Goal: Information Seeking & Learning: Learn about a topic

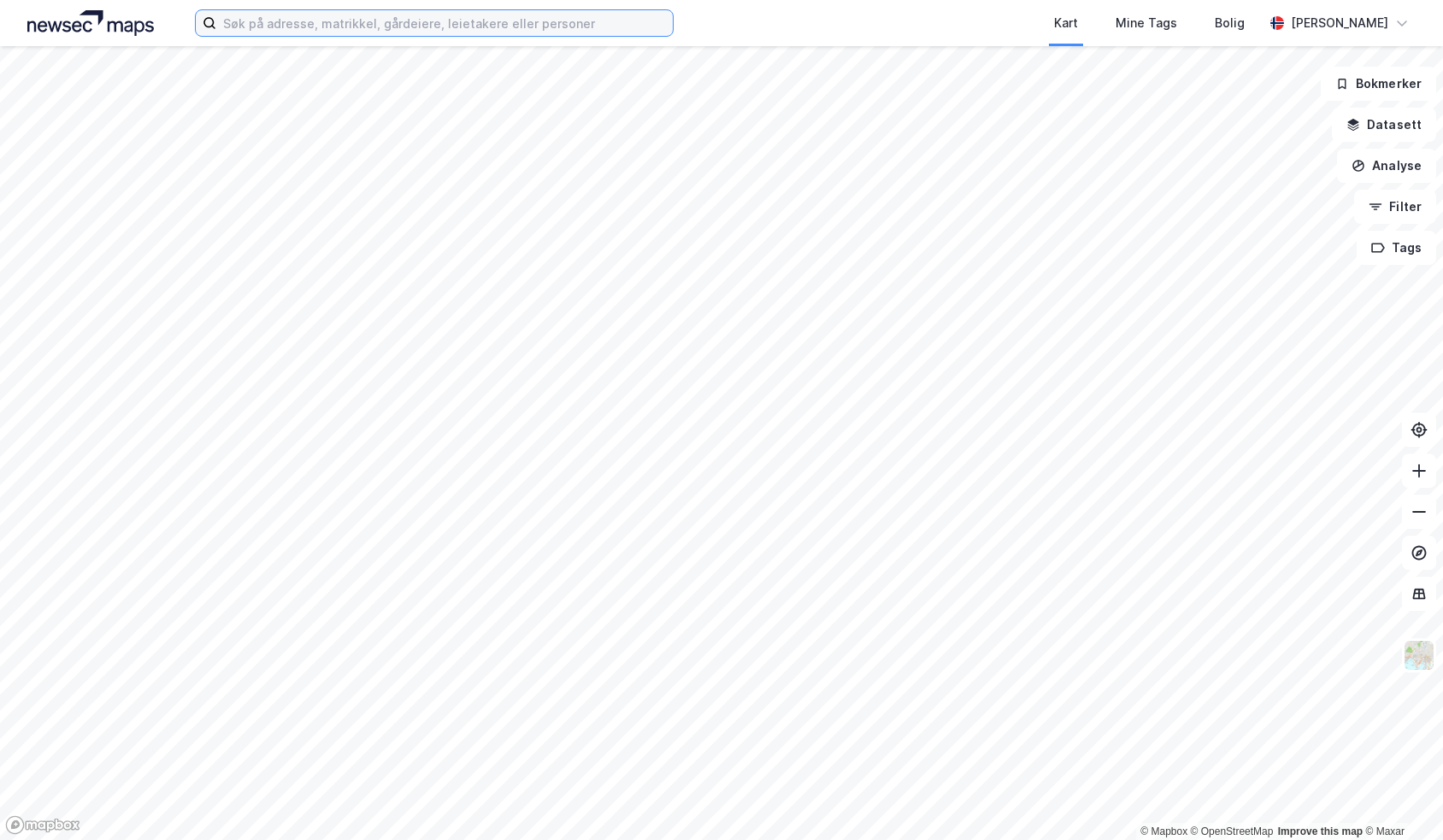
click at [408, 20] on input at bounding box center [444, 23] width 456 height 26
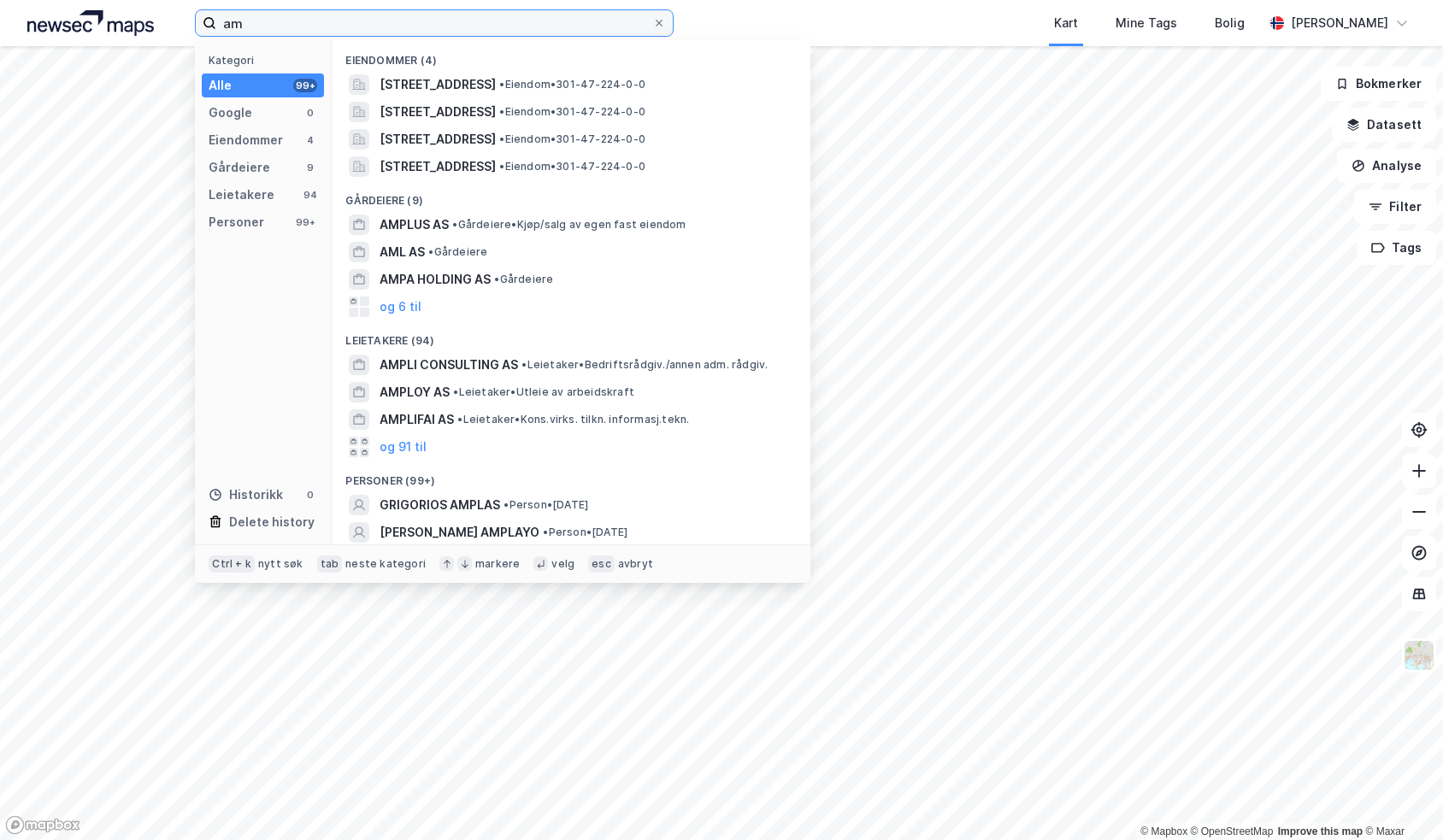
type input "a"
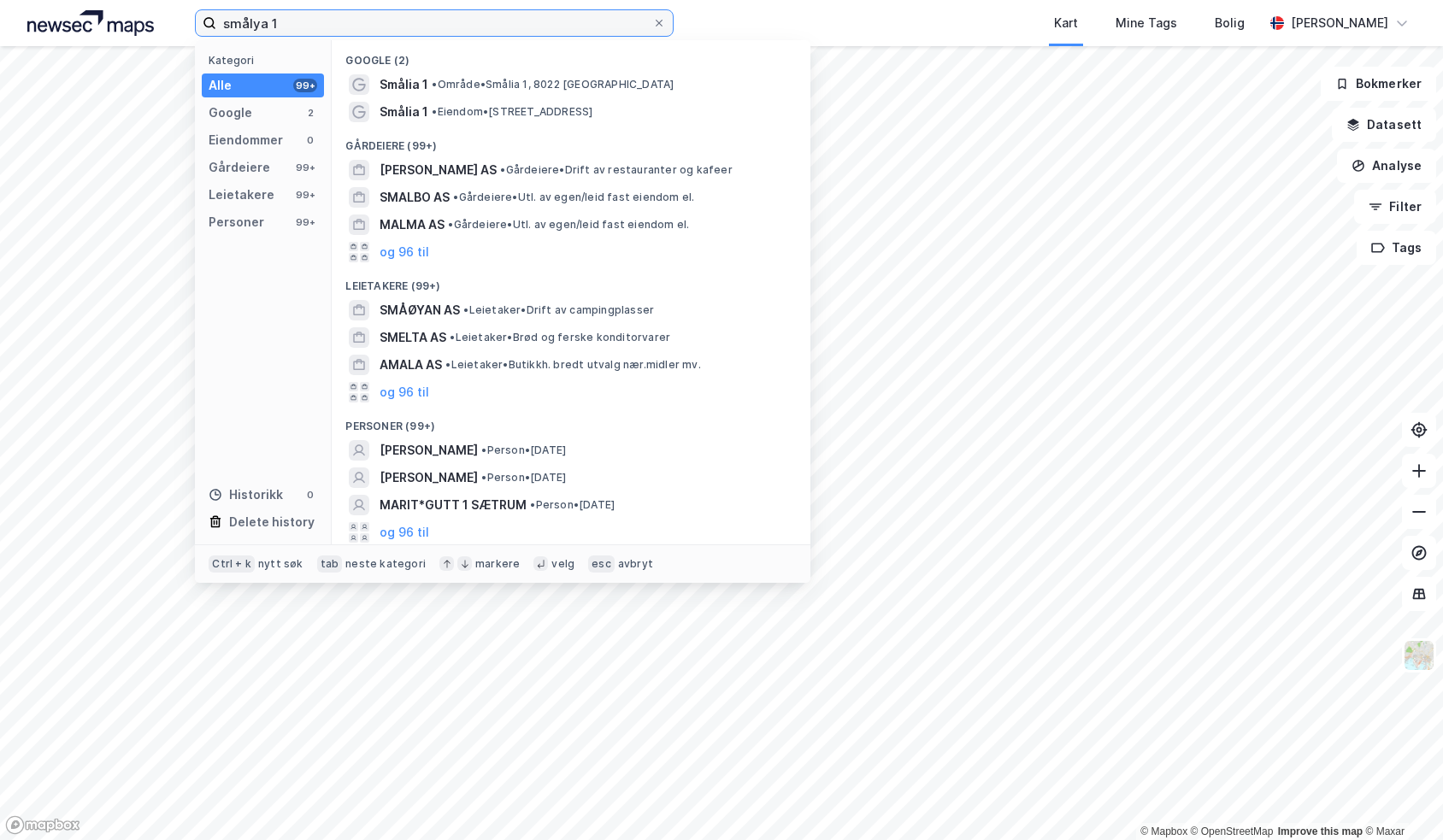
click at [500, 27] on input "smålya 1" at bounding box center [434, 23] width 436 height 26
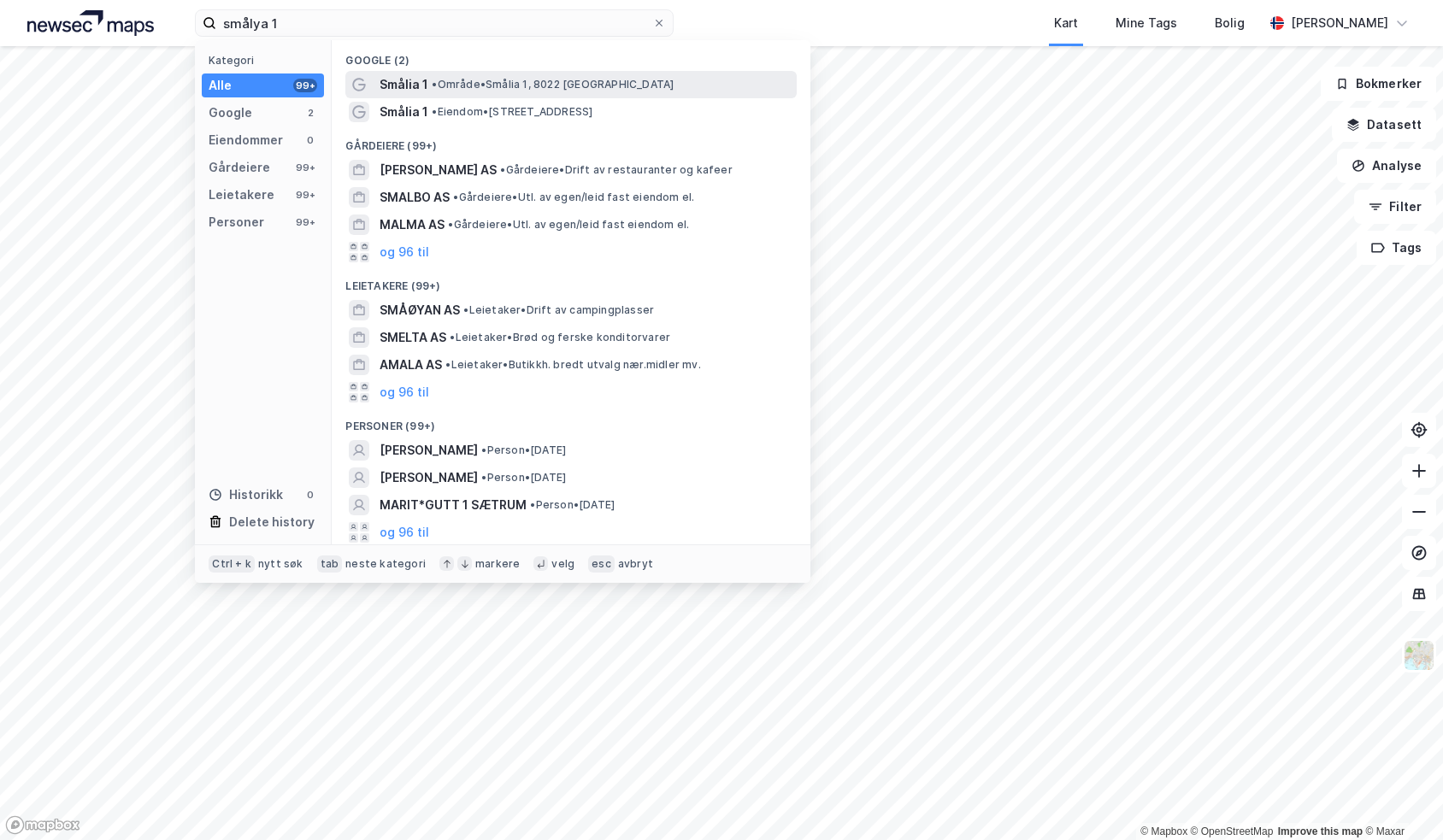
click at [509, 74] on div "Smålia 1 • Område • Smålia 1, 8022 [GEOGRAPHIC_DATA]" at bounding box center [586, 85] width 414 height 21
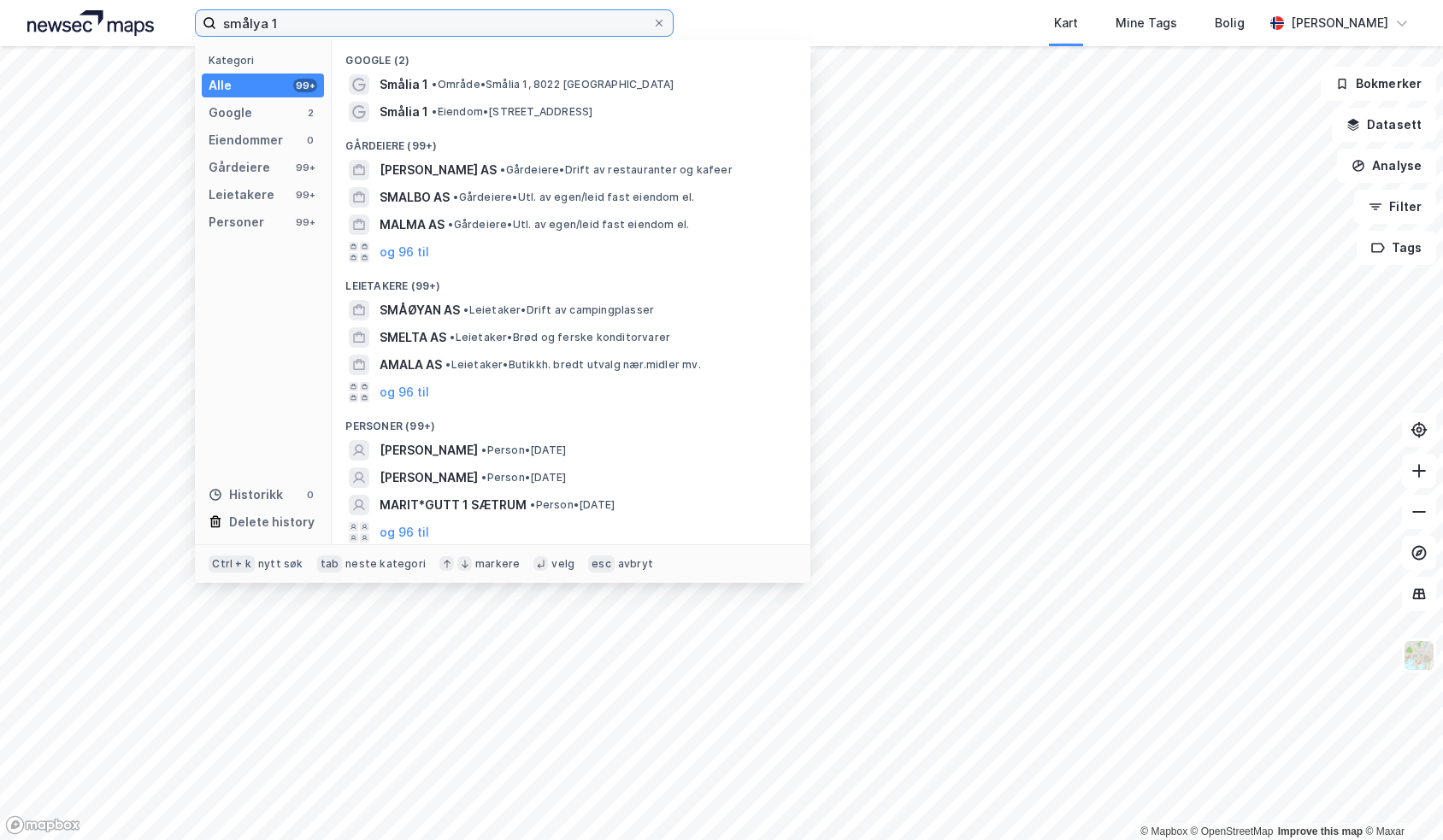
drag, startPoint x: 293, startPoint y: 34, endPoint x: 96, endPoint y: 7, distance: 198.8
click at [96, 7] on div "smålya 1 Kategori Alle 99+ Google 2 Eiendommer 0 Gårdeiere 99+ Leietakere 99+ P…" at bounding box center [721, 23] width 1443 height 46
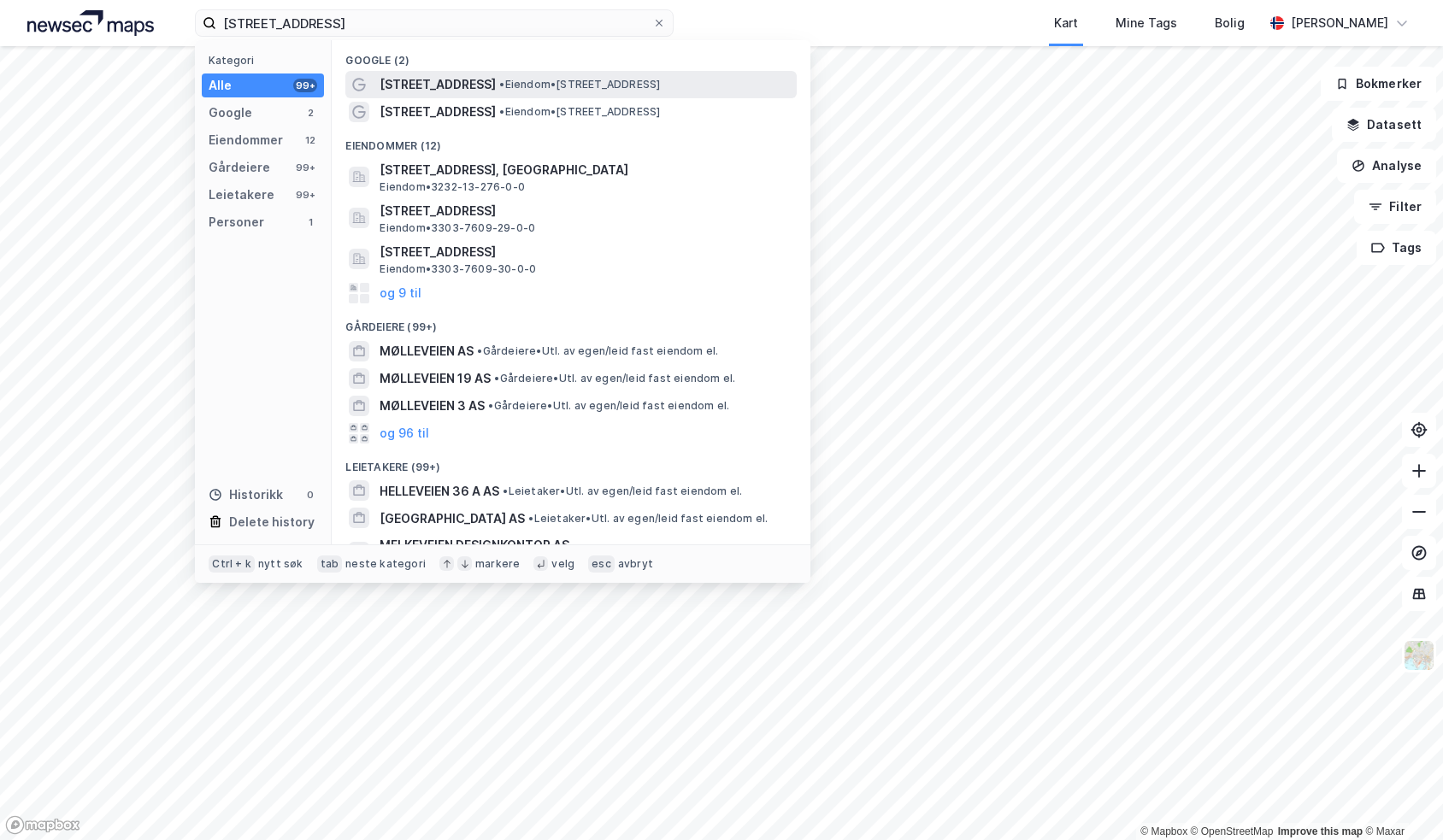
click at [499, 88] on span "• Eiendom • [STREET_ADDRESS]" at bounding box center [580, 85] width 161 height 14
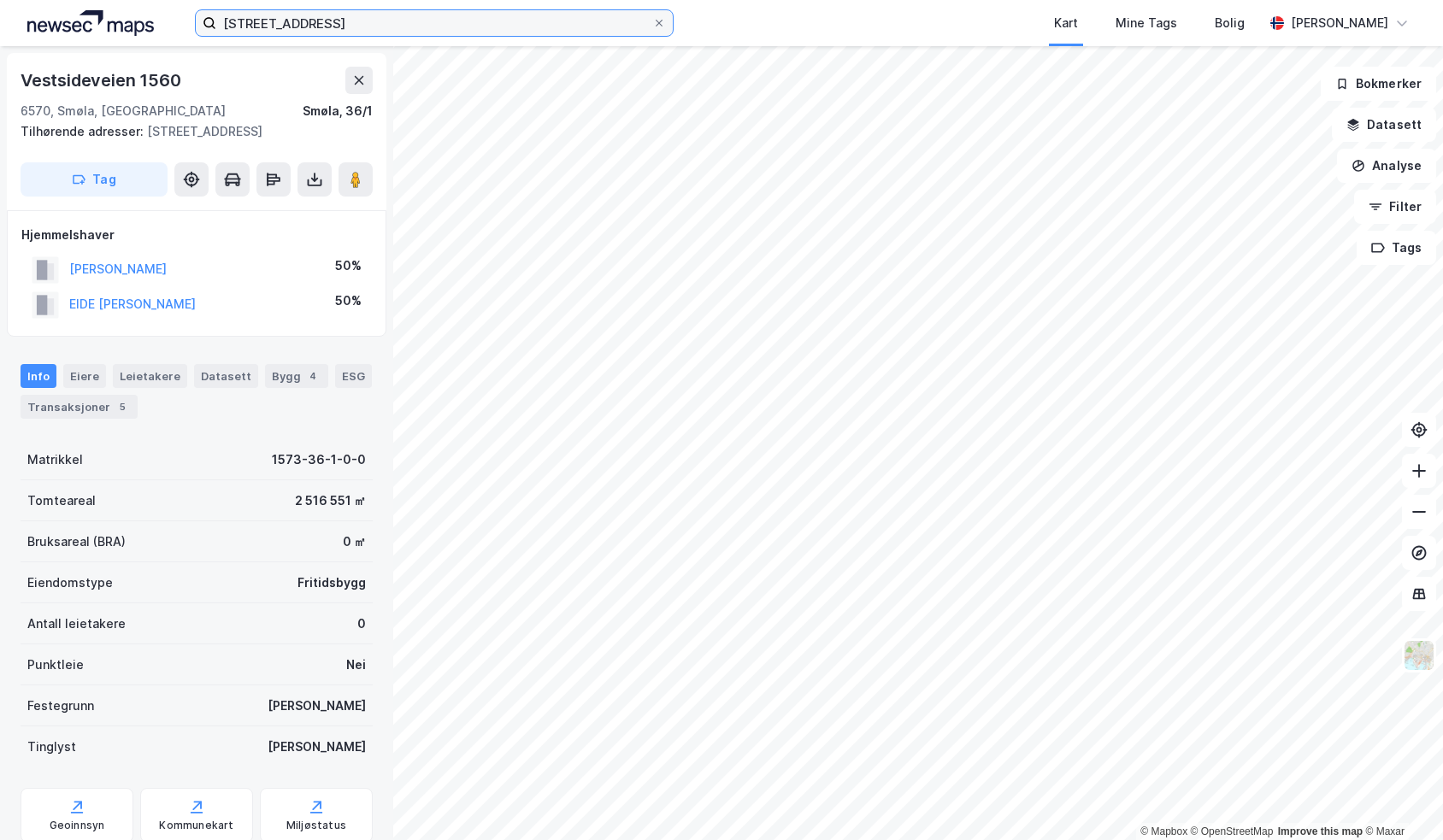
click at [336, 28] on input "[STREET_ADDRESS]" at bounding box center [434, 23] width 436 height 26
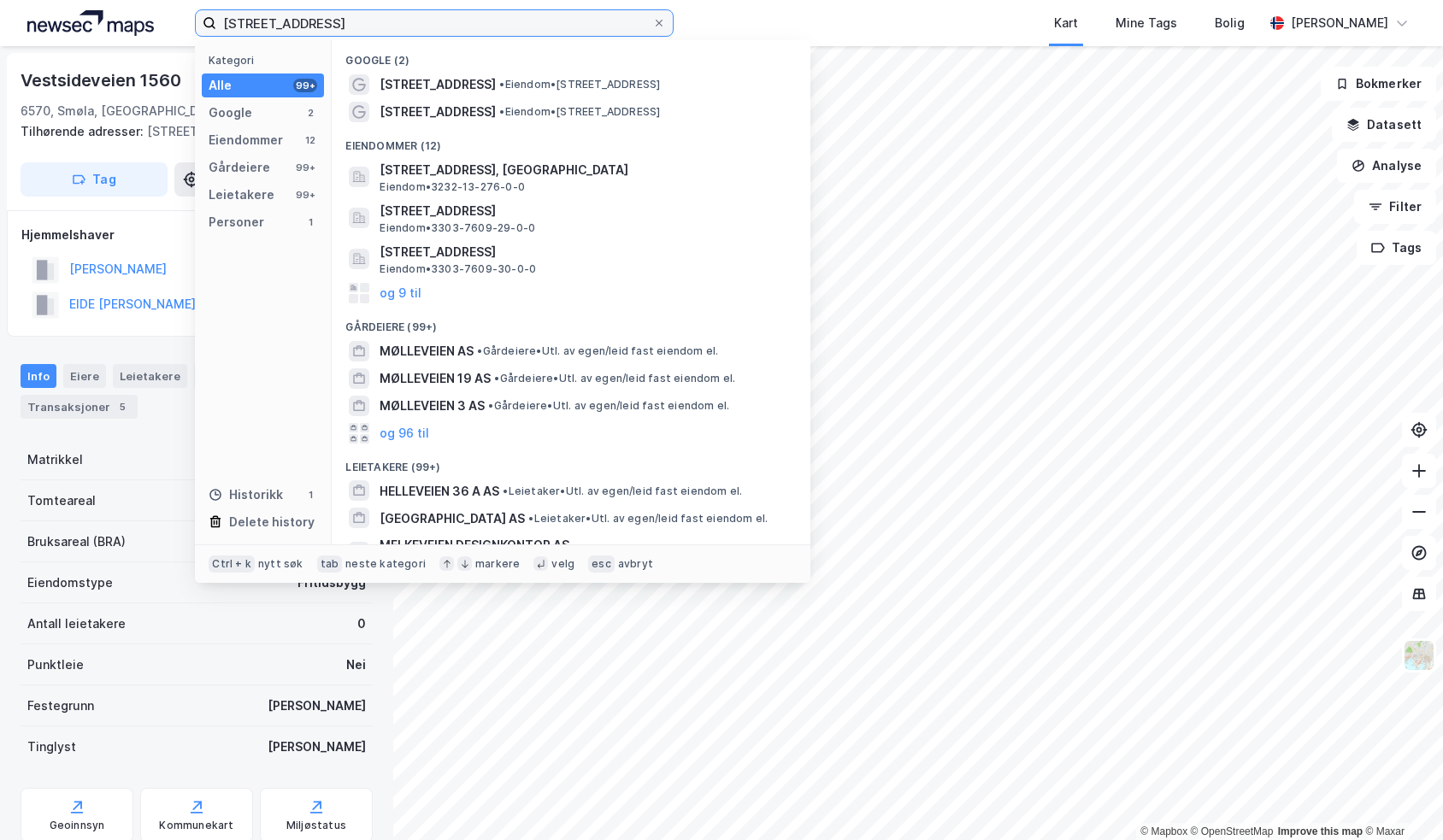
click at [443, 25] on input "[STREET_ADDRESS]" at bounding box center [434, 23] width 436 height 26
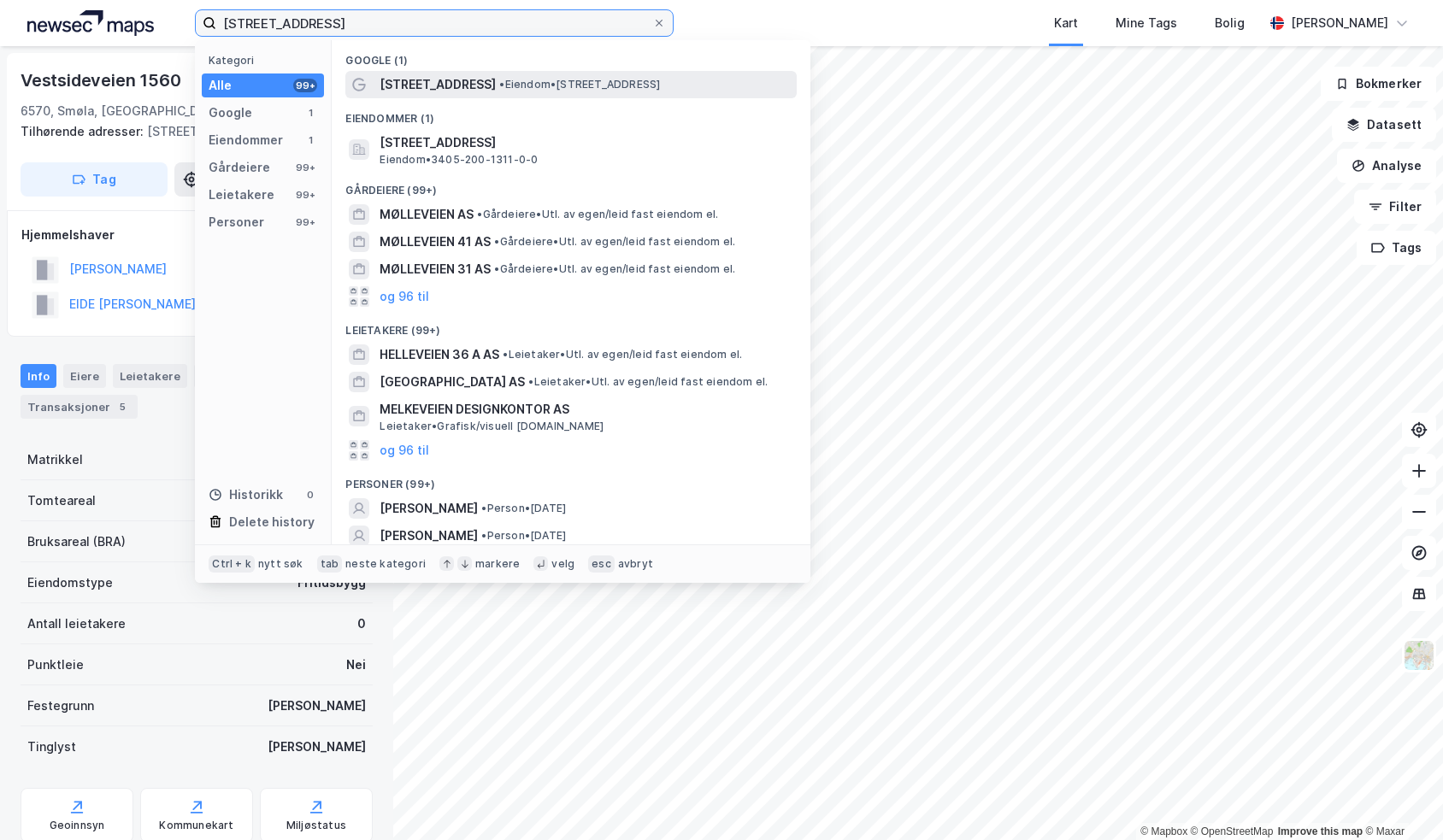
type input "[STREET_ADDRESS]"
click at [417, 88] on span "[STREET_ADDRESS]" at bounding box center [438, 85] width 116 height 21
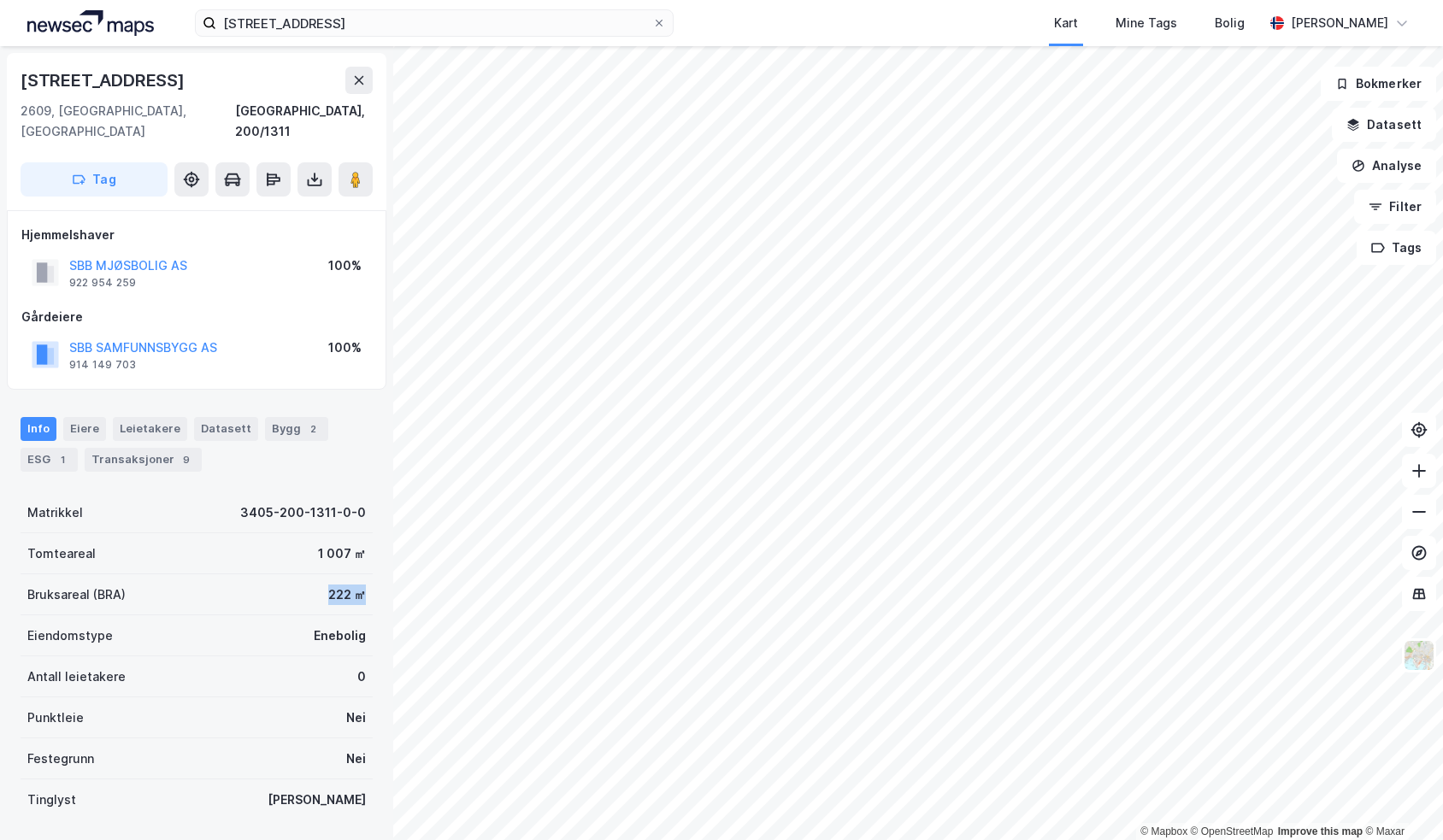
drag, startPoint x: 349, startPoint y: 569, endPoint x: 294, endPoint y: 568, distance: 55.0
click at [294, 575] on div "Bruksareal (BRA) 222 ㎡" at bounding box center [196, 595] width 352 height 41
click at [0, 0] on button "SBB MJØSBOLIG AS" at bounding box center [0, 0] width 0 height 0
